Goal: Information Seeking & Learning: Learn about a topic

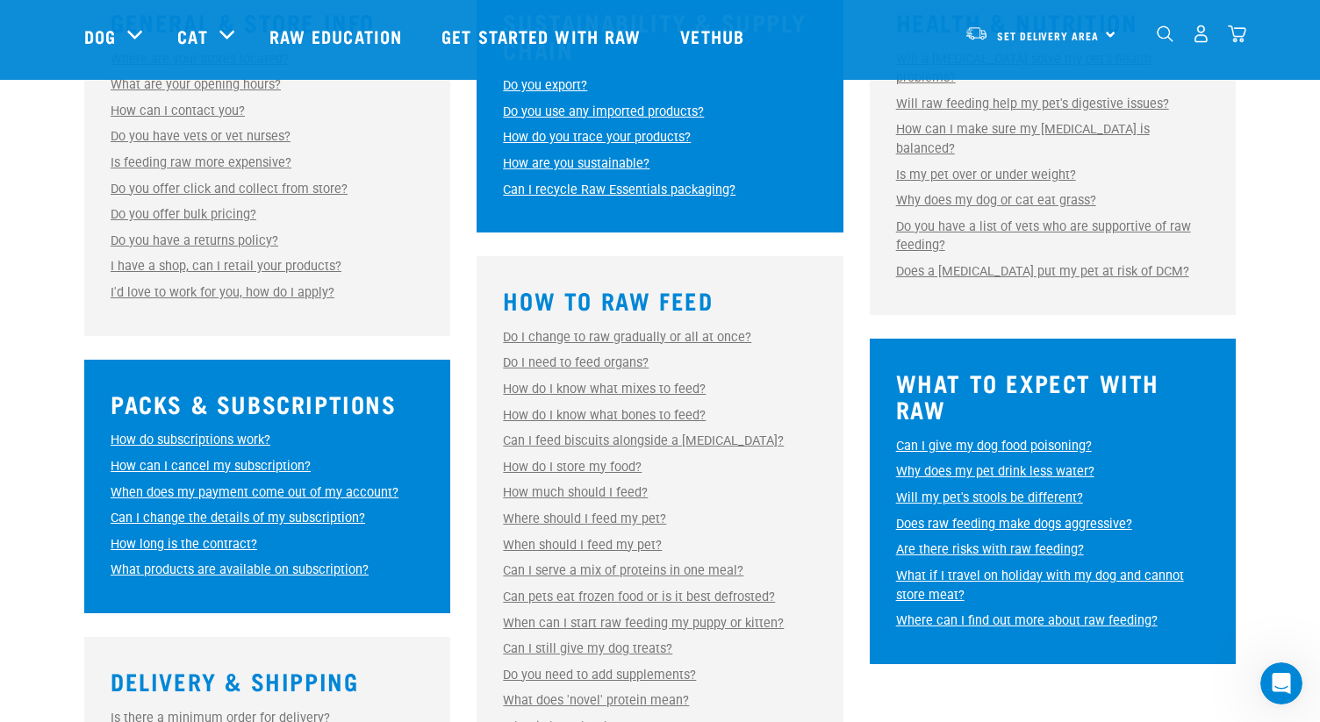
scroll to position [618, 0]
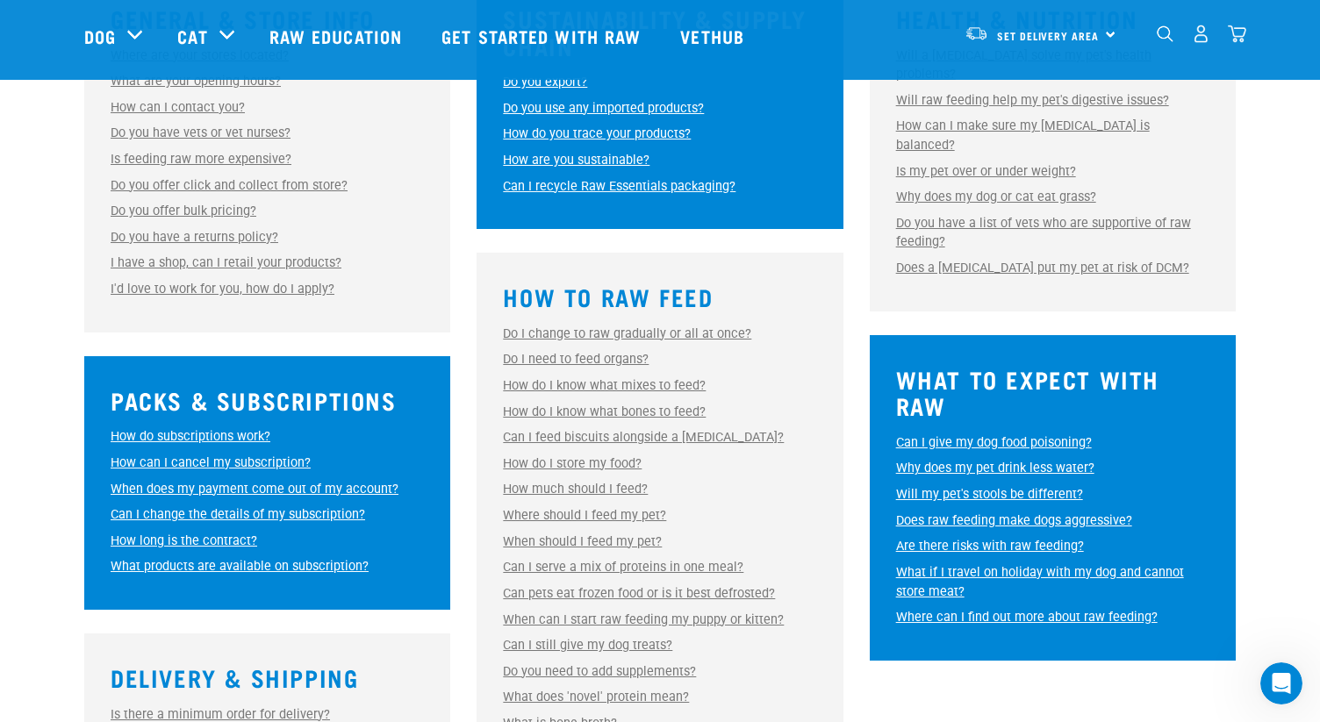
click at [703, 329] on link "Do I change to raw gradually or all at once?" at bounding box center [627, 333] width 248 height 15
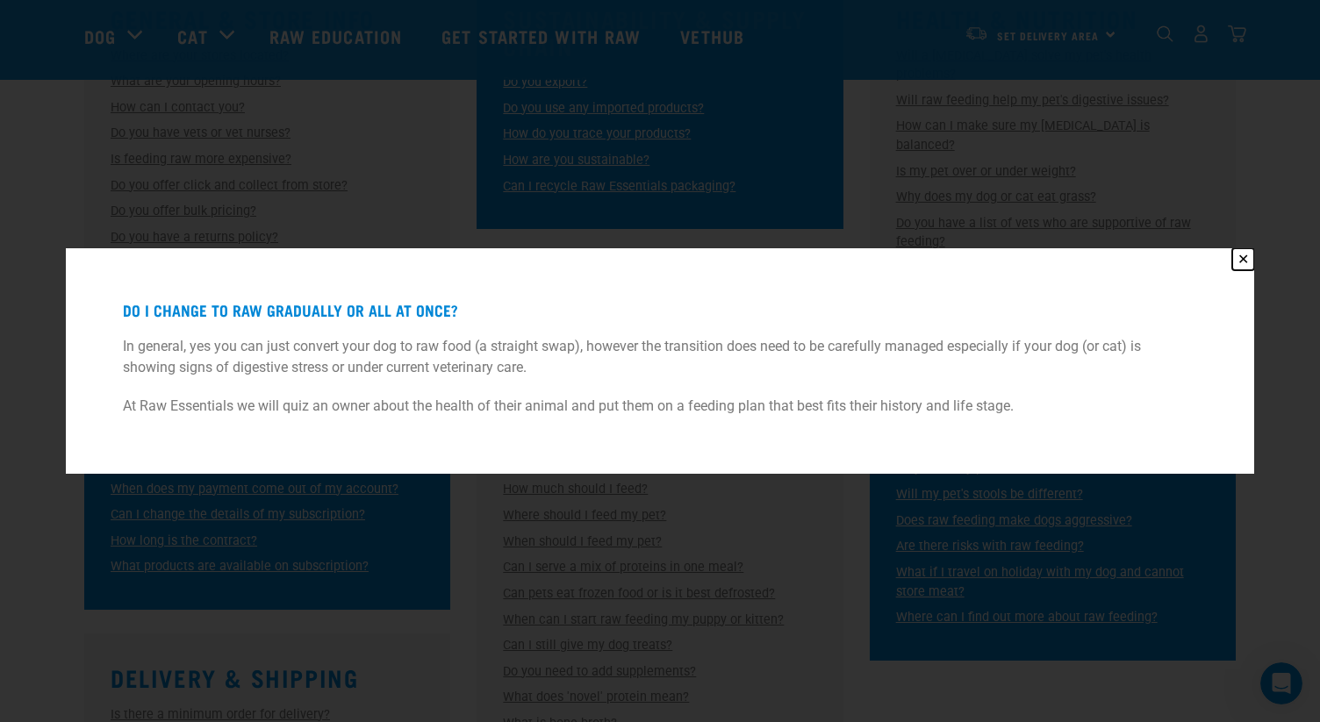
click at [1239, 258] on button "✕" at bounding box center [1243, 259] width 22 height 22
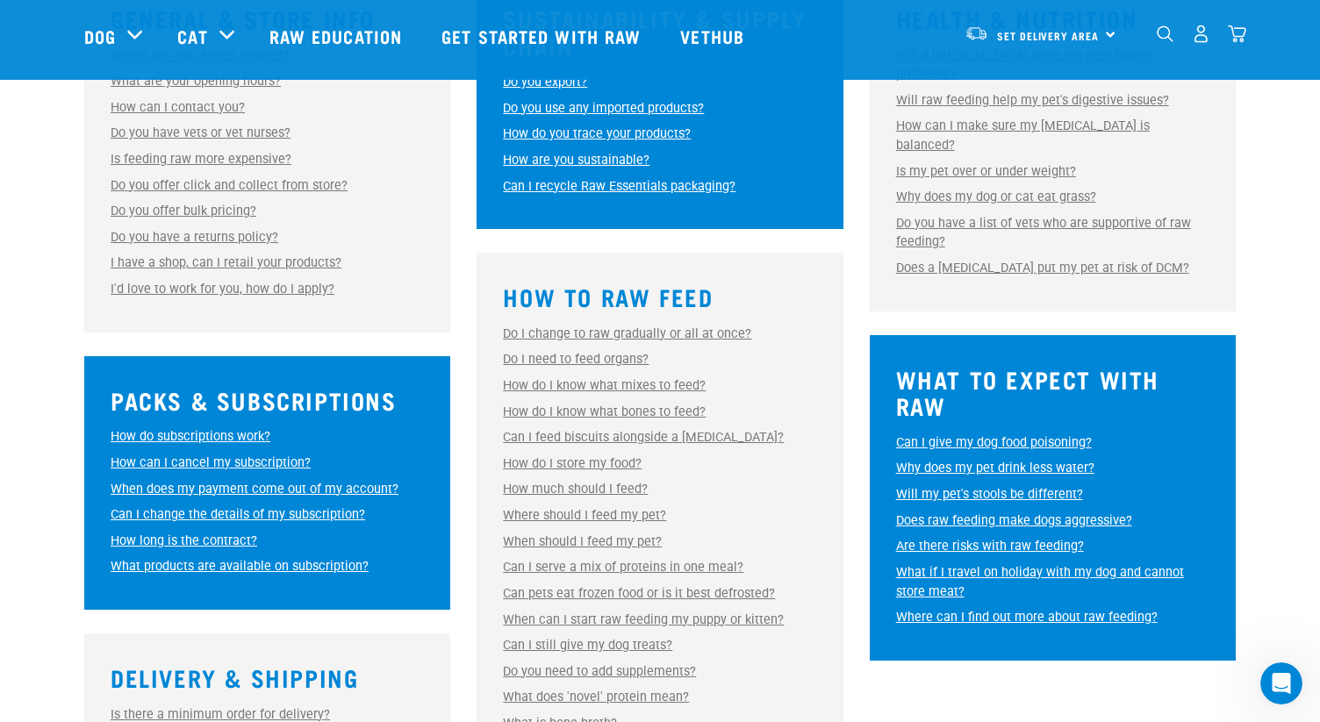
click at [705, 441] on link "Can I feed biscuits alongside a [MEDICAL_DATA]?" at bounding box center [643, 437] width 281 height 15
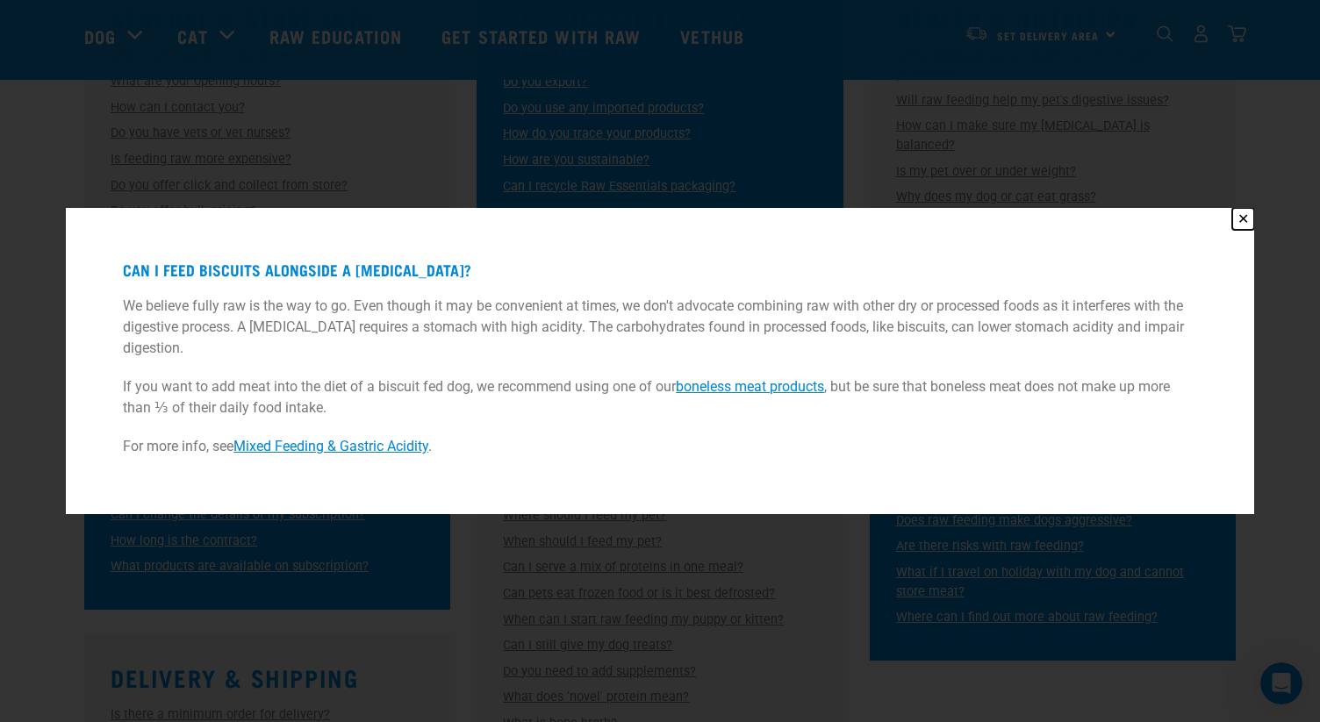
click at [1243, 219] on button "✕" at bounding box center [1243, 219] width 22 height 22
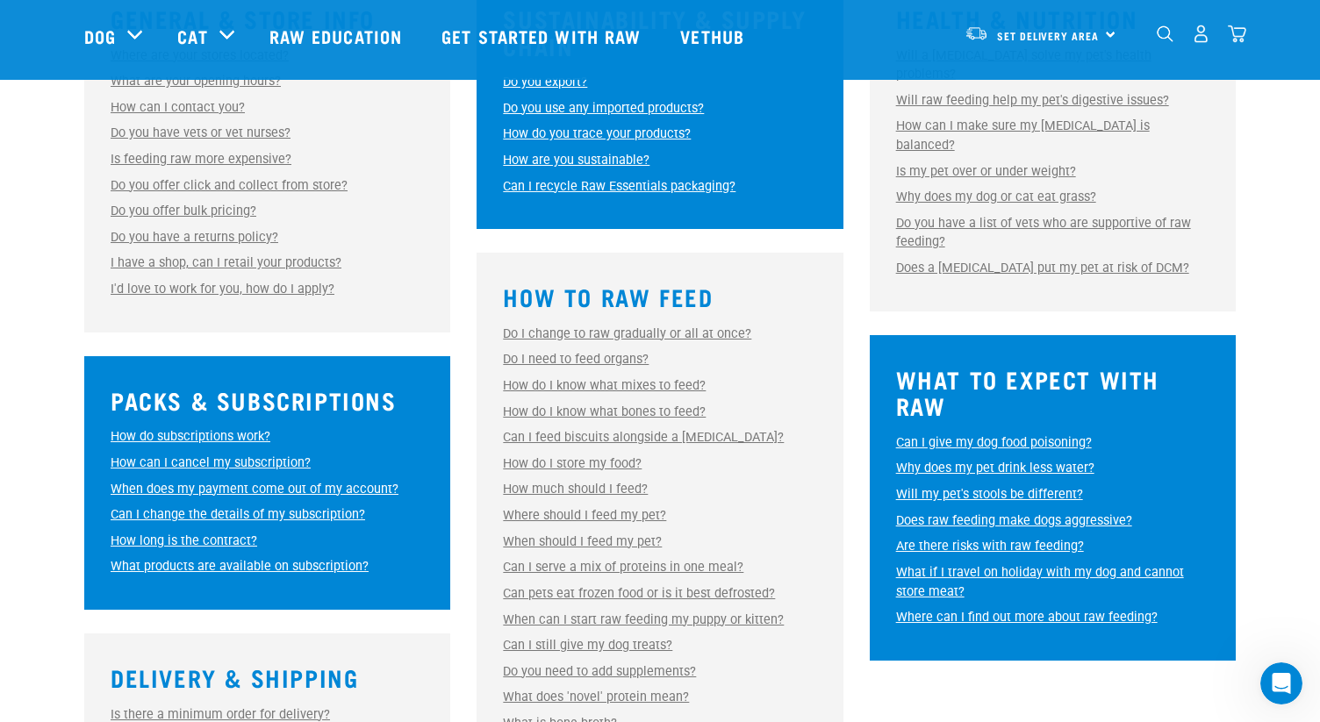
click at [627, 464] on link "How do I store my food?" at bounding box center [572, 463] width 139 height 15
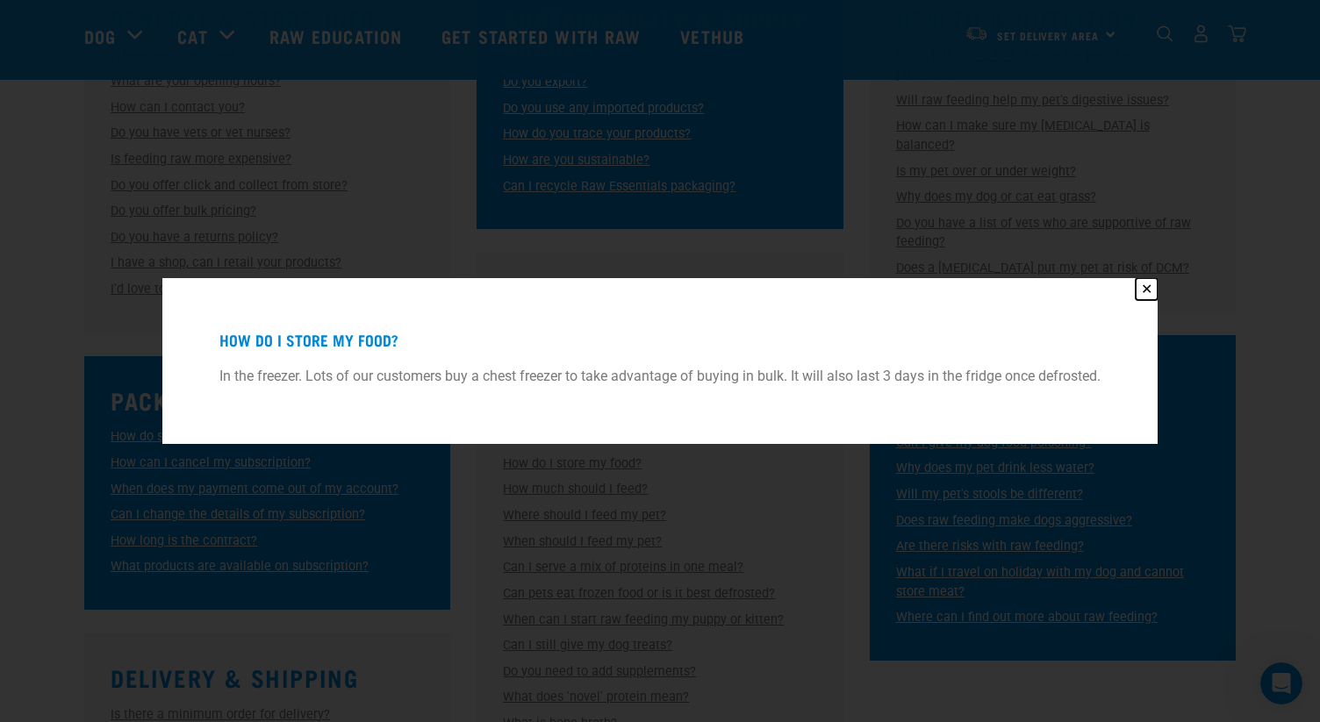
click at [1152, 290] on button "✕" at bounding box center [1147, 289] width 22 height 22
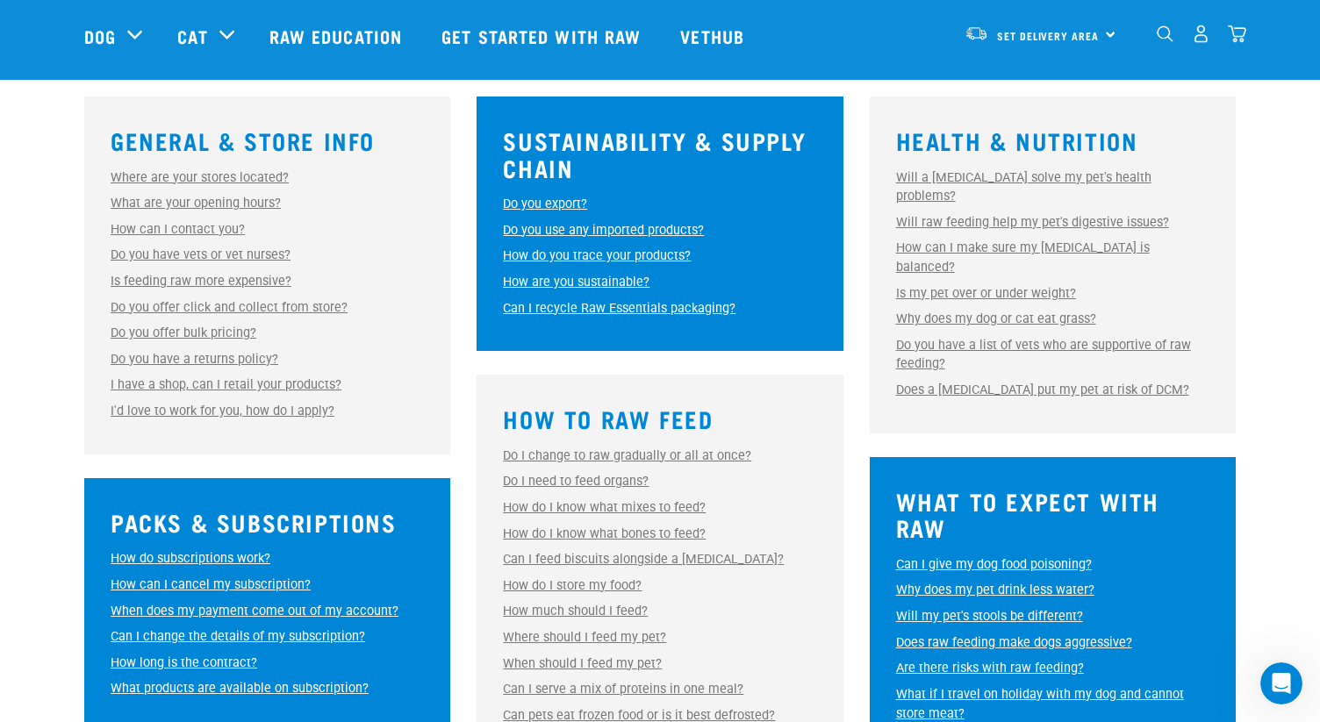
scroll to position [512, 0]
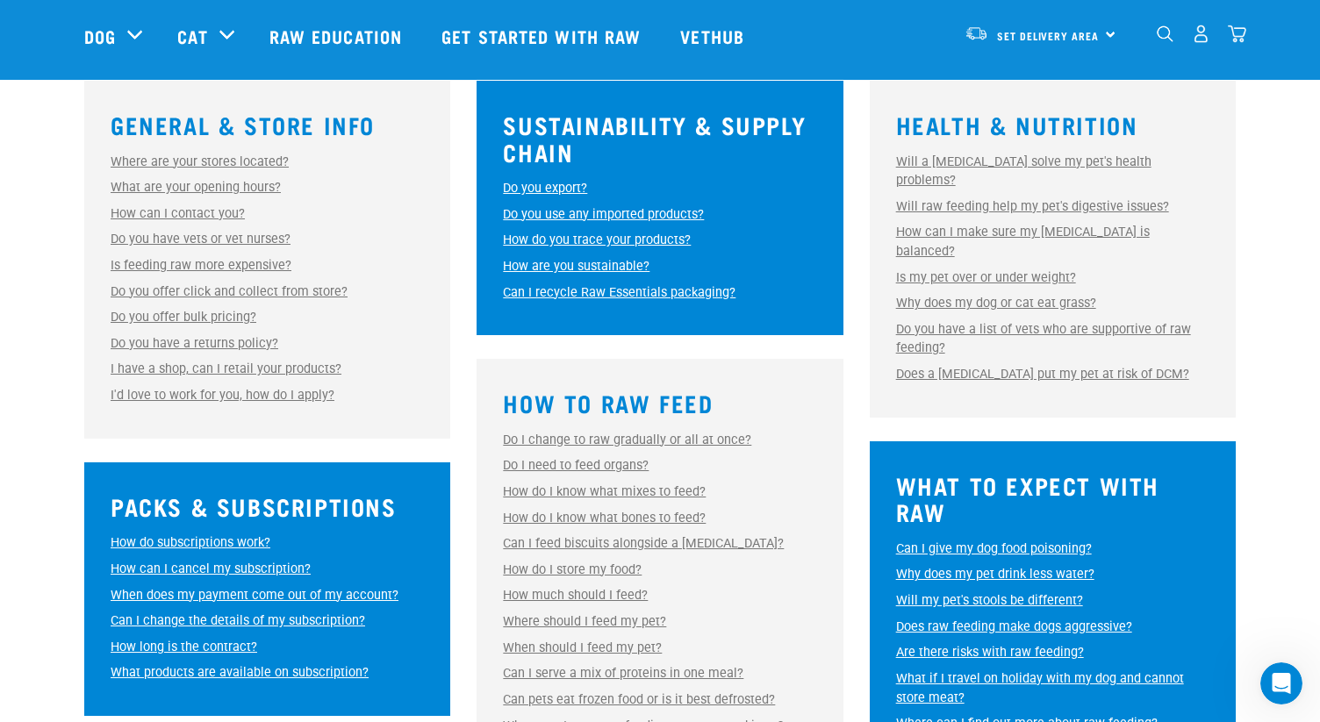
click at [601, 563] on link "How do I store my food?" at bounding box center [572, 570] width 139 height 15
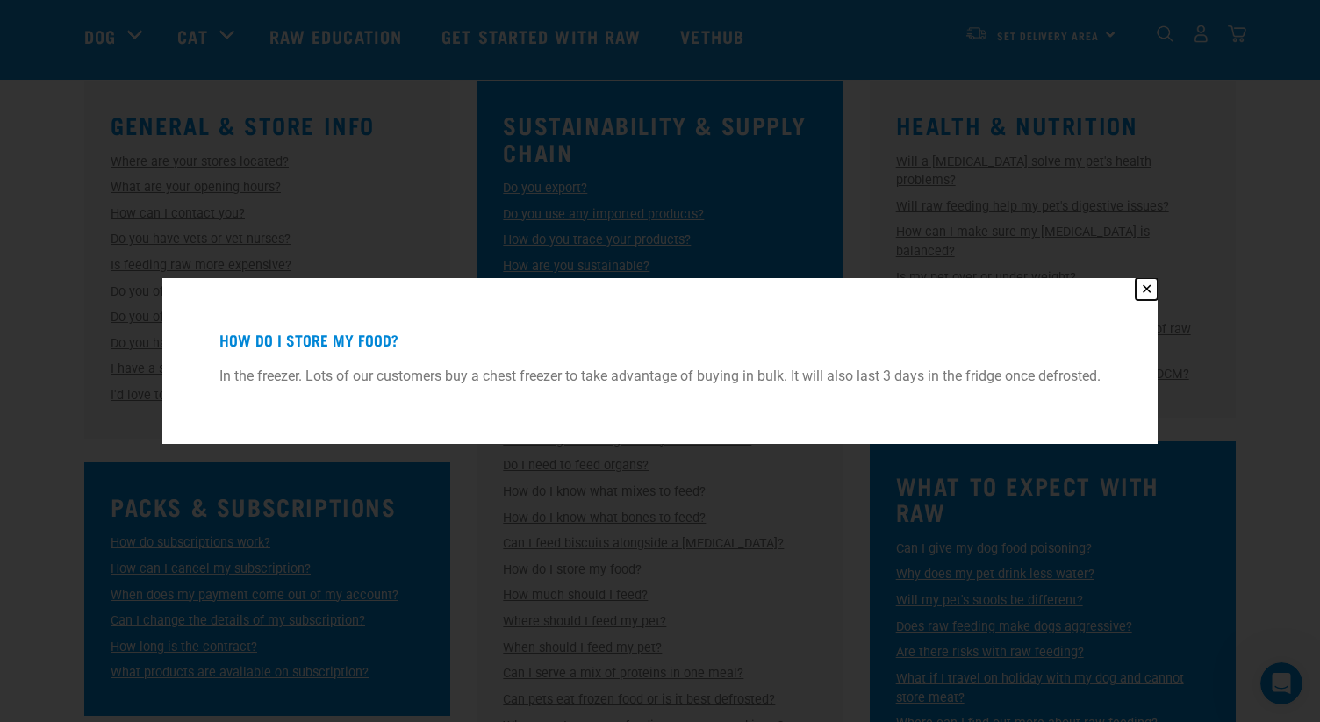
click at [1150, 286] on button "✕" at bounding box center [1147, 289] width 22 height 22
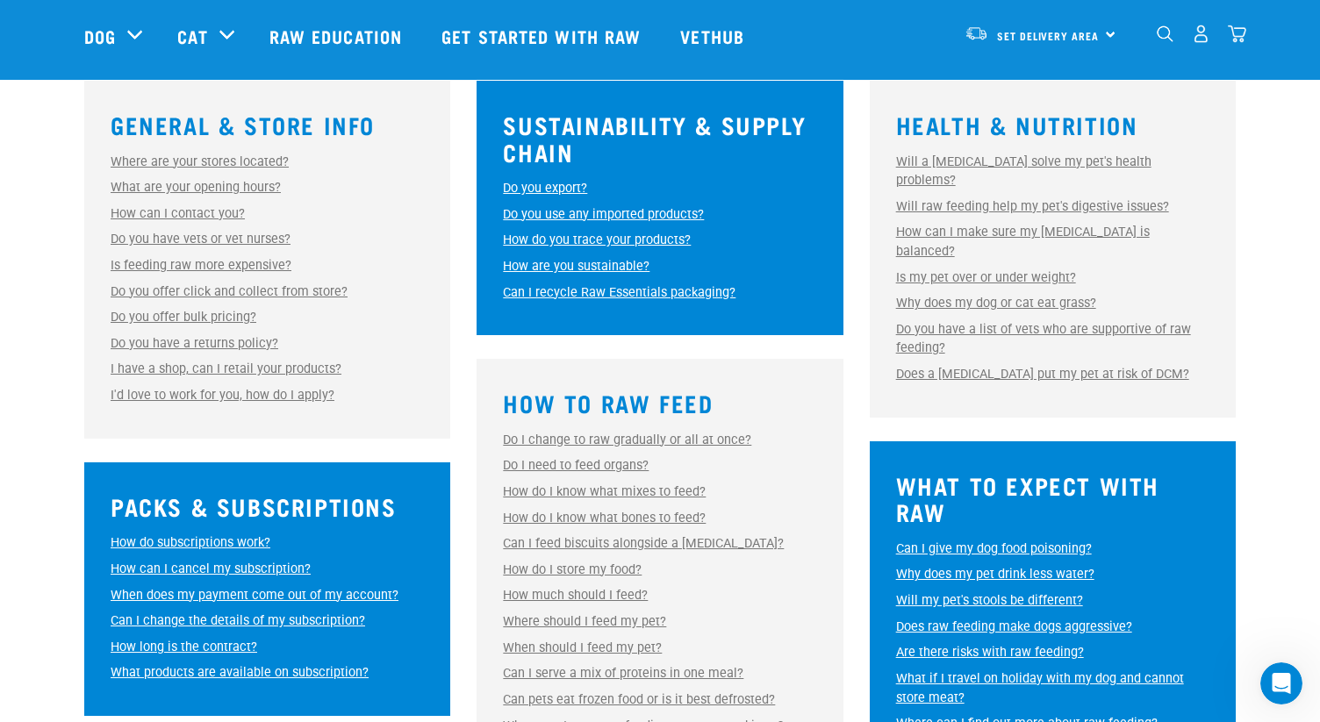
click at [1028, 620] on link "Does raw feeding make dogs aggressive?" at bounding box center [1014, 627] width 236 height 15
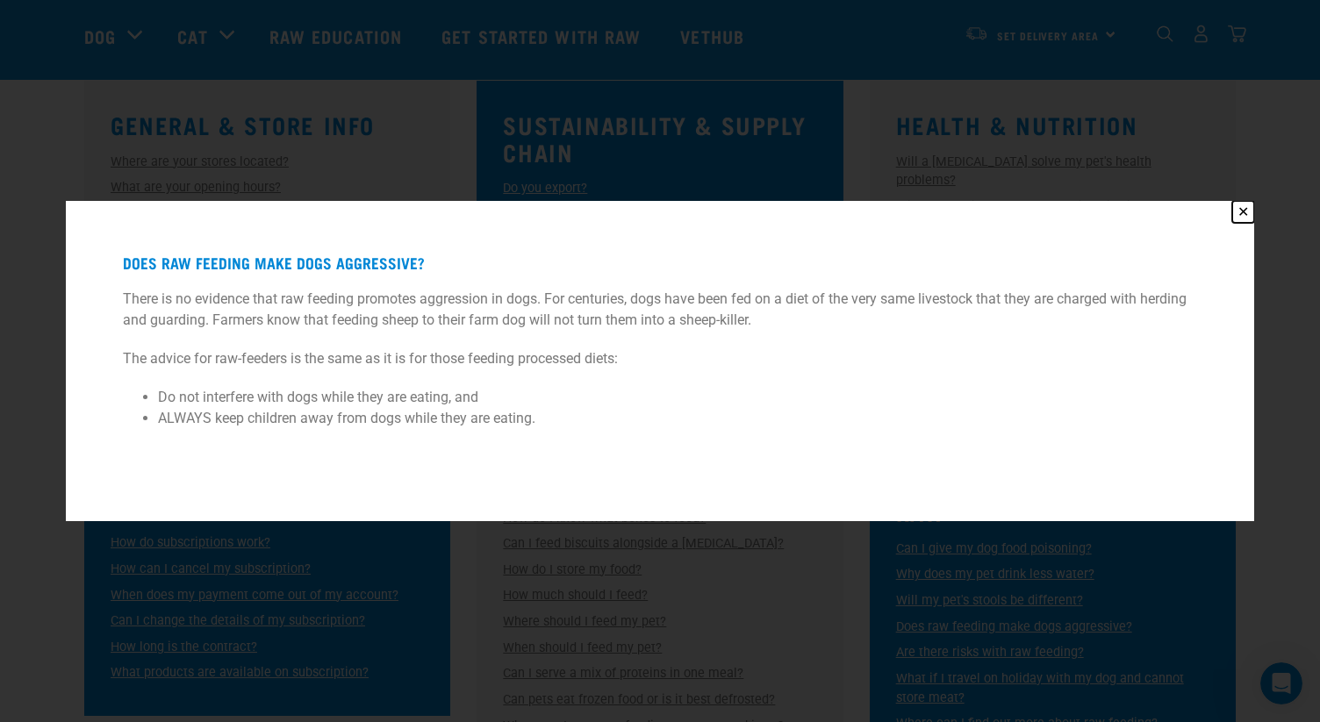
click at [1243, 212] on button "✕" at bounding box center [1243, 212] width 22 height 22
